Goal: Transaction & Acquisition: Purchase product/service

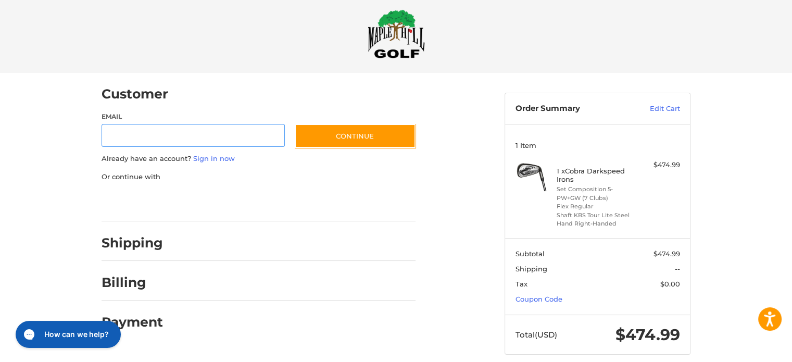
scroll to position [23, 0]
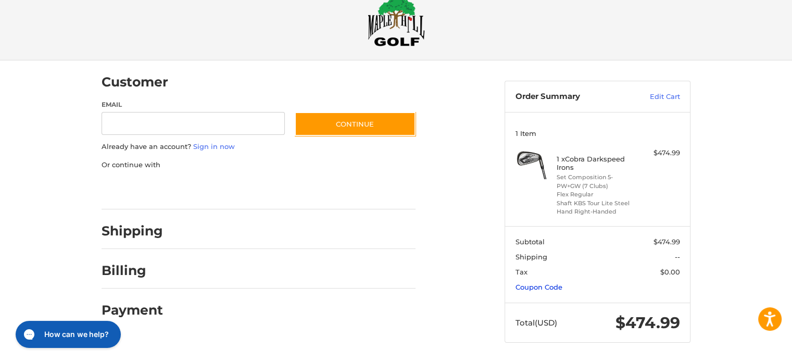
click at [537, 289] on link "Coupon Code" at bounding box center [539, 287] width 47 height 8
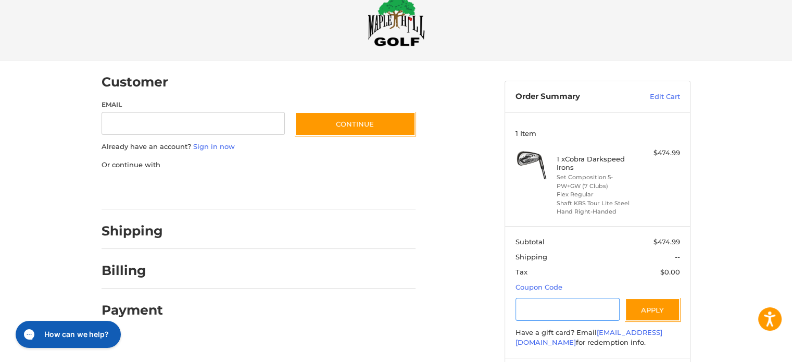
click at [536, 304] on input "Gift Certificate or Coupon Code" at bounding box center [568, 309] width 105 height 23
type input "*"
type input "*********"
click at [648, 308] on button "Apply" at bounding box center [652, 309] width 55 height 23
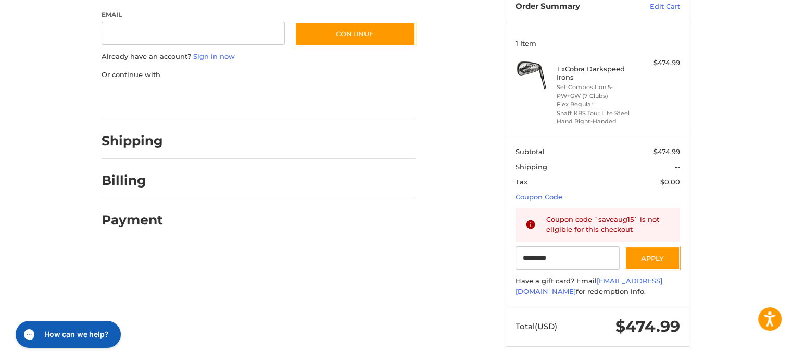
scroll to position [0, 0]
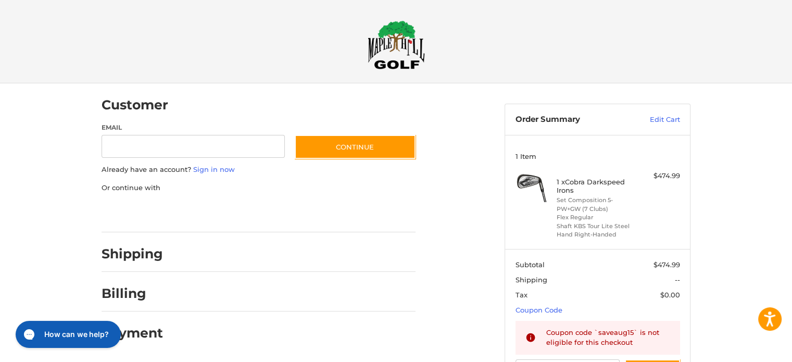
click at [390, 56] on img at bounding box center [396, 44] width 57 height 49
